Goal: Register for event/course

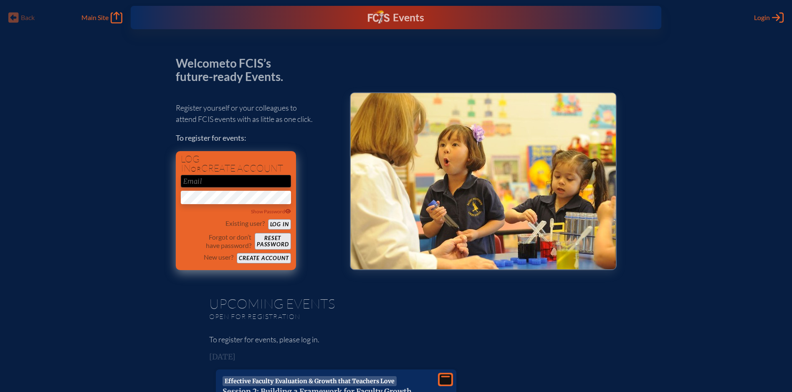
type input "[EMAIL_ADDRESS][DOMAIN_NAME]"
click at [281, 223] on button "Log in" at bounding box center [279, 224] width 23 height 10
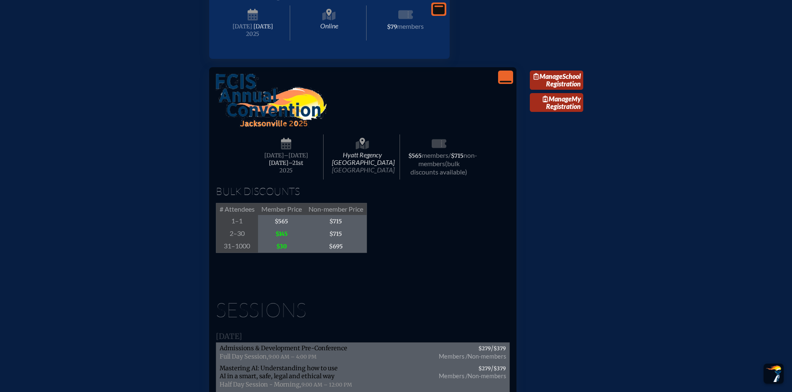
scroll to position [1085, 0]
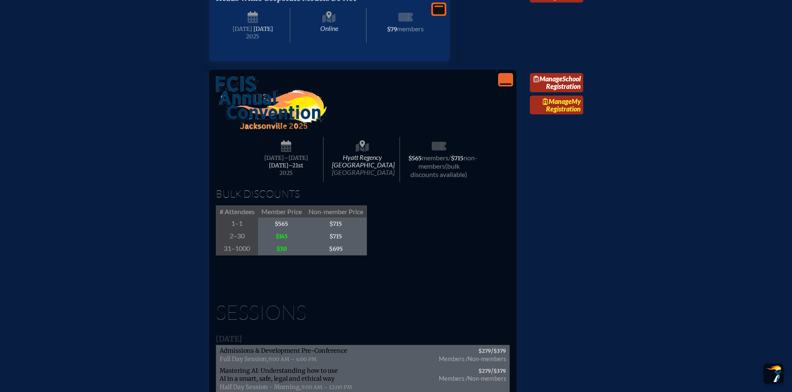
click at [559, 105] on span "Manage" at bounding box center [557, 101] width 29 height 8
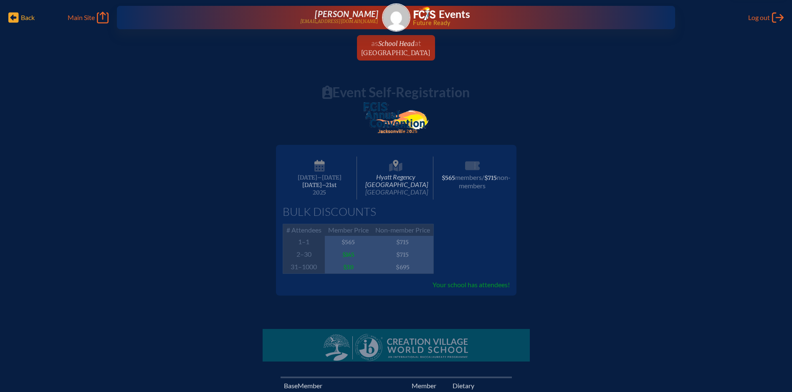
click at [20, 13] on span "Back Back" at bounding box center [21, 18] width 26 height 12
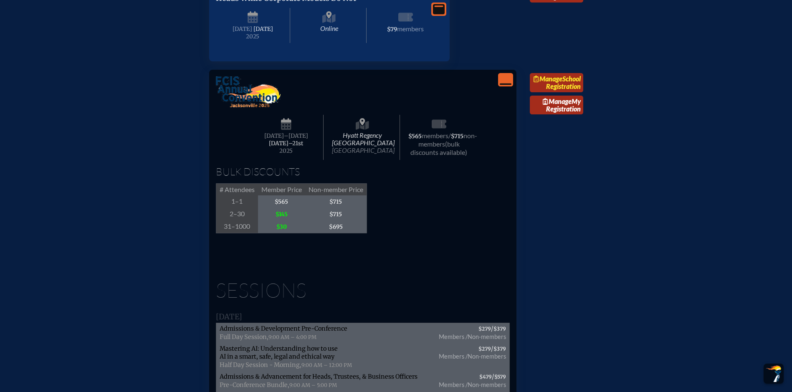
click at [572, 92] on link "Manage School Registration" at bounding box center [556, 82] width 53 height 19
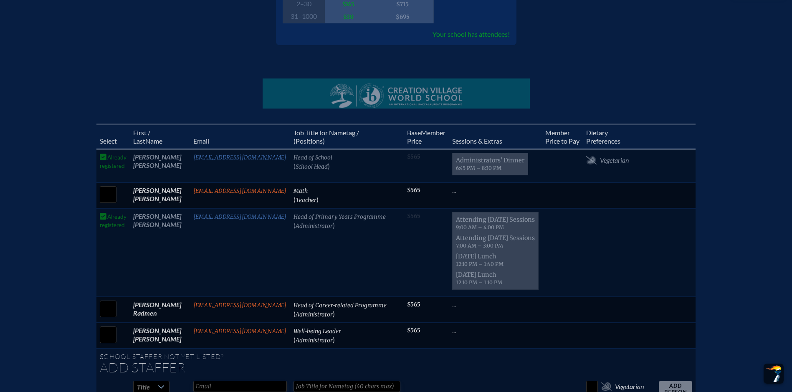
scroll to position [334, 0]
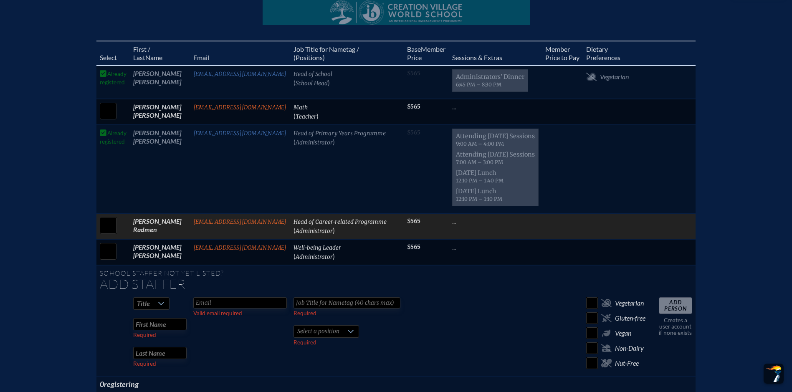
click at [107, 233] on input "checkbox" at bounding box center [108, 225] width 21 height 21
checkbox input "true"
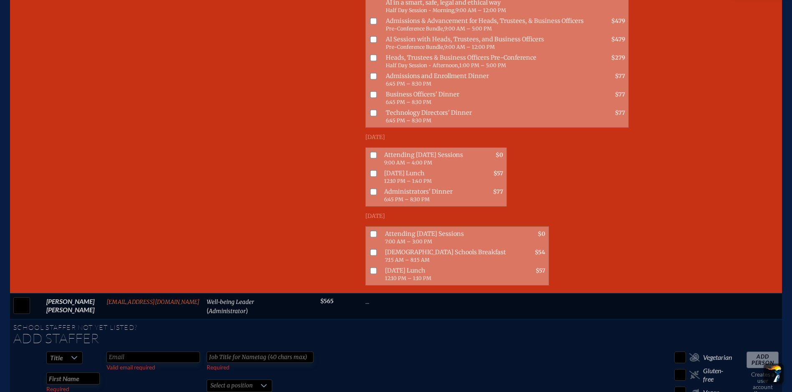
scroll to position [626, 0]
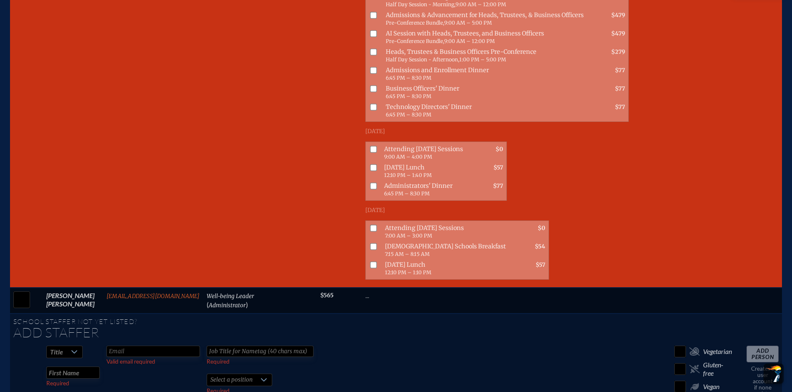
click at [371, 152] on input "checkbox" at bounding box center [373, 149] width 7 height 7
checkbox input "true"
click at [371, 231] on input "checkbox" at bounding box center [373, 228] width 7 height 7
checkbox input "true"
drag, startPoint x: 371, startPoint y: 273, endPoint x: 378, endPoint y: 265, distance: 10.3
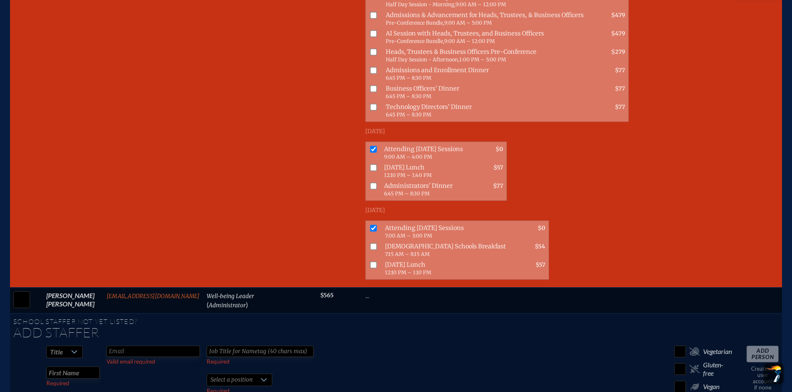
click at [371, 268] on input "checkbox" at bounding box center [373, 264] width 7 height 7
checkbox input "true"
click at [371, 171] on input "checkbox" at bounding box center [373, 167] width 7 height 7
checkbox input "true"
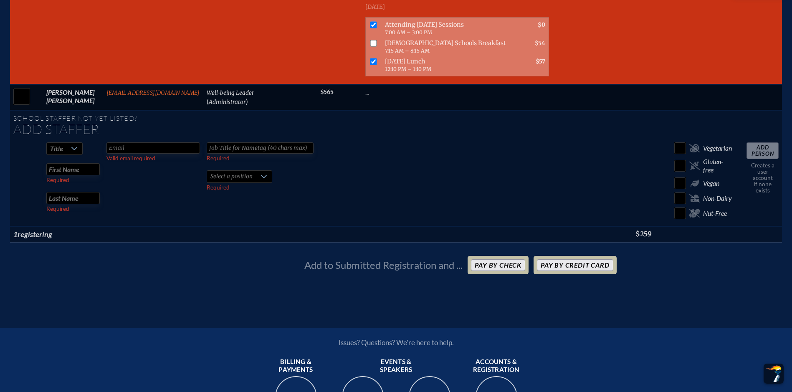
scroll to position [835, 0]
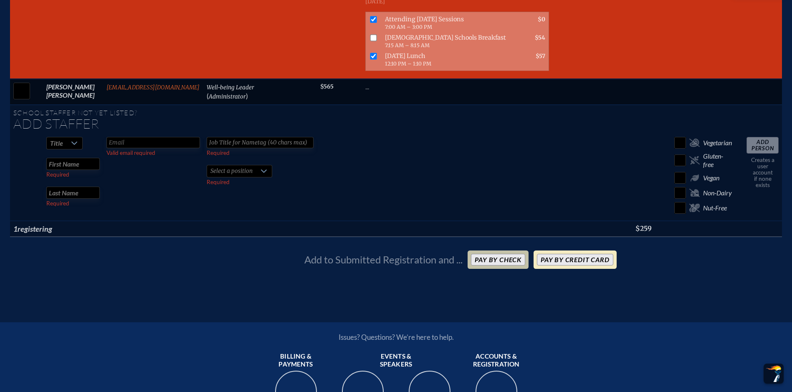
click at [589, 265] on button "Pay by Credit Card" at bounding box center [575, 260] width 76 height 12
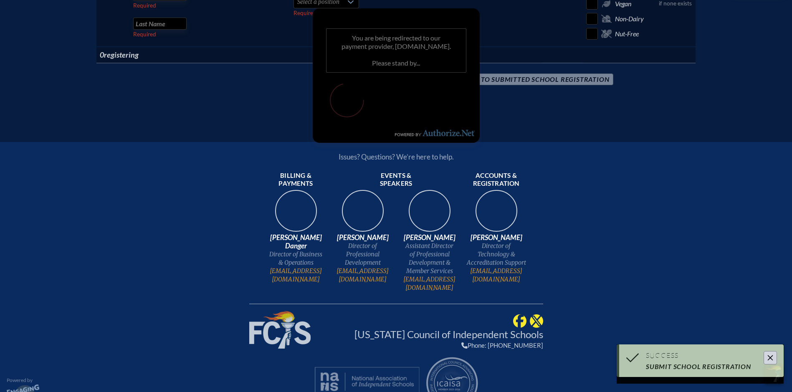
scroll to position [758, 0]
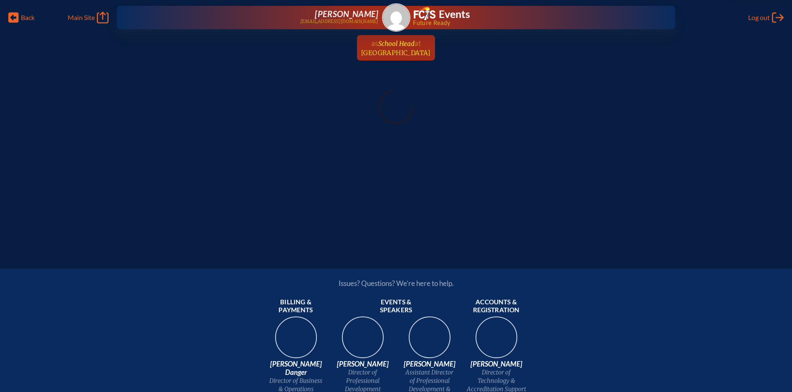
click at [408, 50] on span "[GEOGRAPHIC_DATA]" at bounding box center [396, 53] width 70 height 8
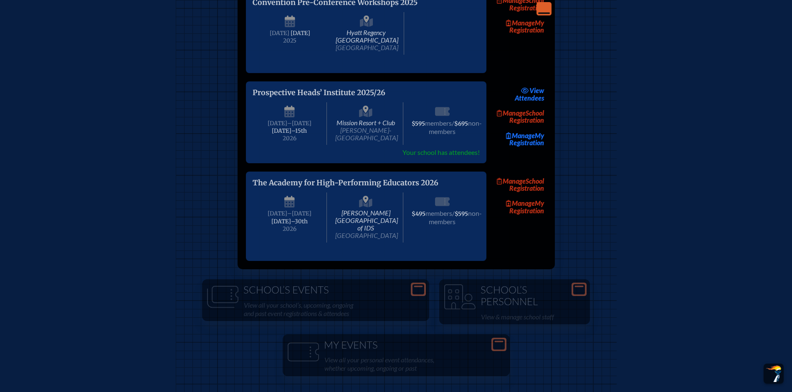
scroll to position [1210, 0]
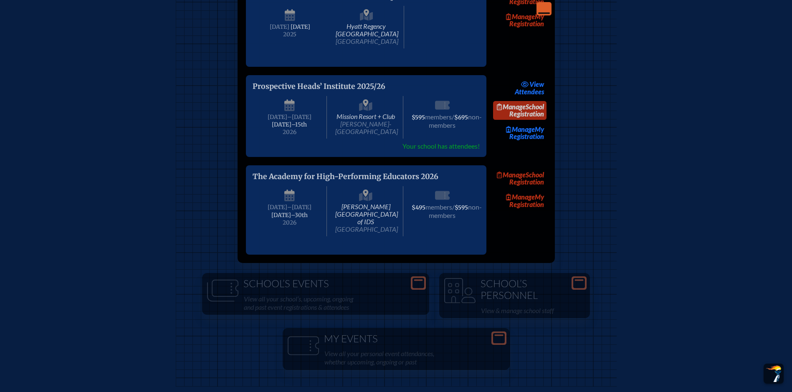
click at [542, 120] on link "Manage School Registration" at bounding box center [519, 110] width 53 height 19
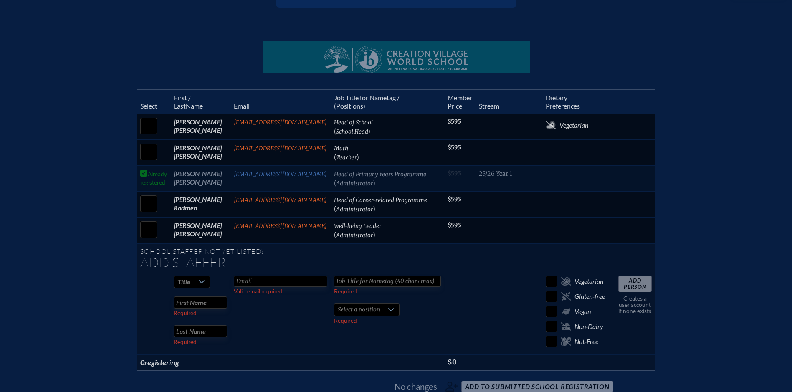
scroll to position [209, 0]
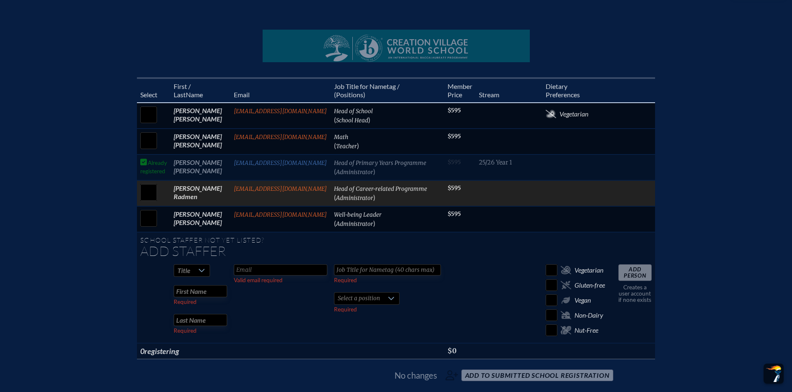
click at [147, 195] on input "checkbox" at bounding box center [148, 192] width 21 height 21
checkbox input "true"
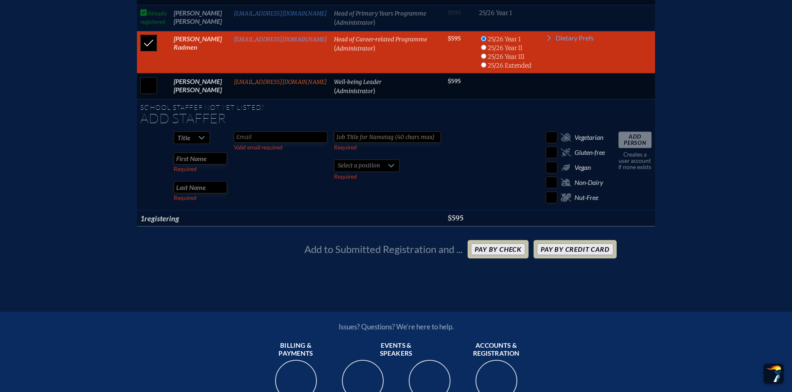
scroll to position [376, 0]
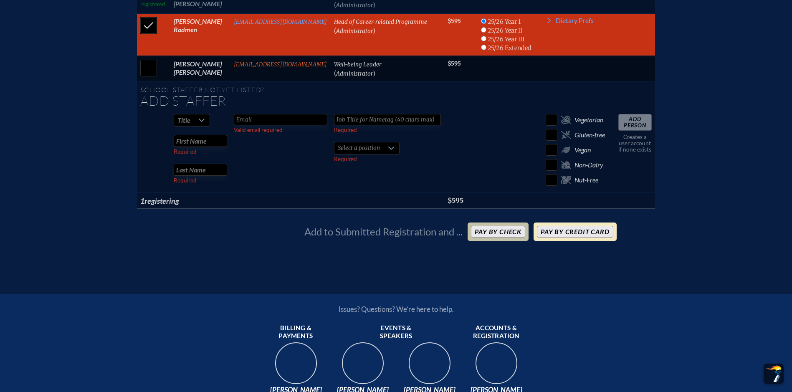
click at [561, 238] on button "Pay by Credit Card" at bounding box center [575, 232] width 76 height 12
